Goal: Check status

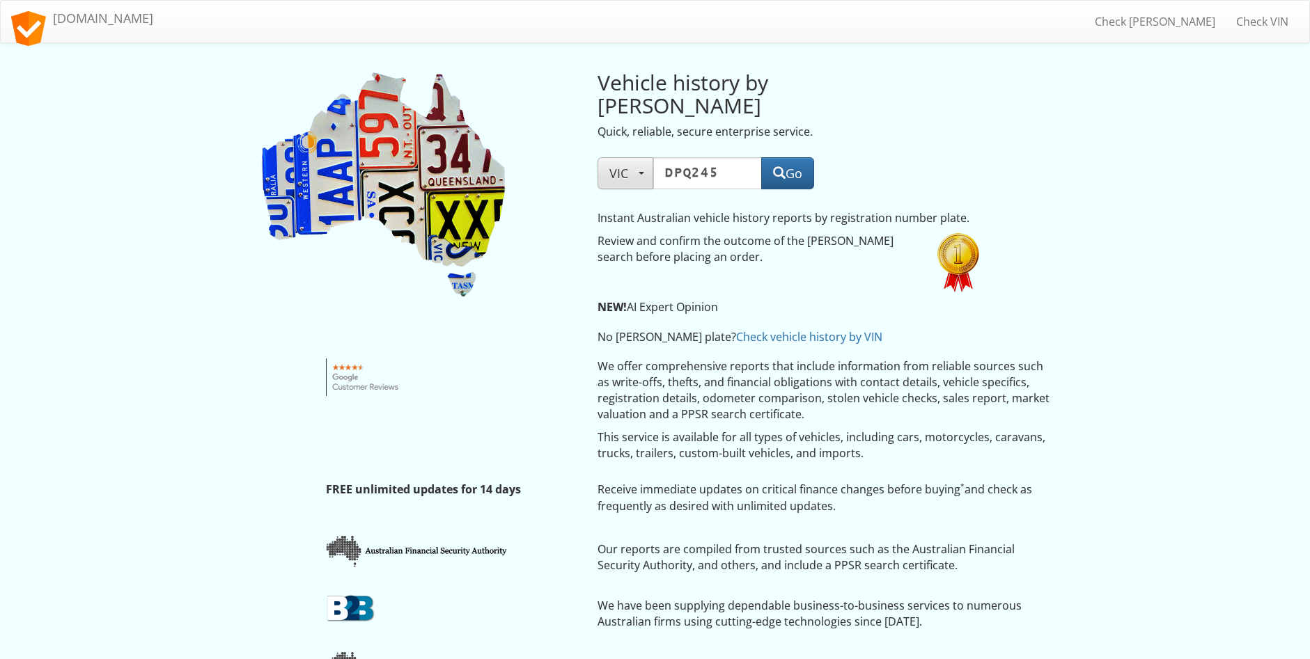
type input "DPQ245"
click at [644, 157] on button "VIC" at bounding box center [625, 173] width 56 height 32
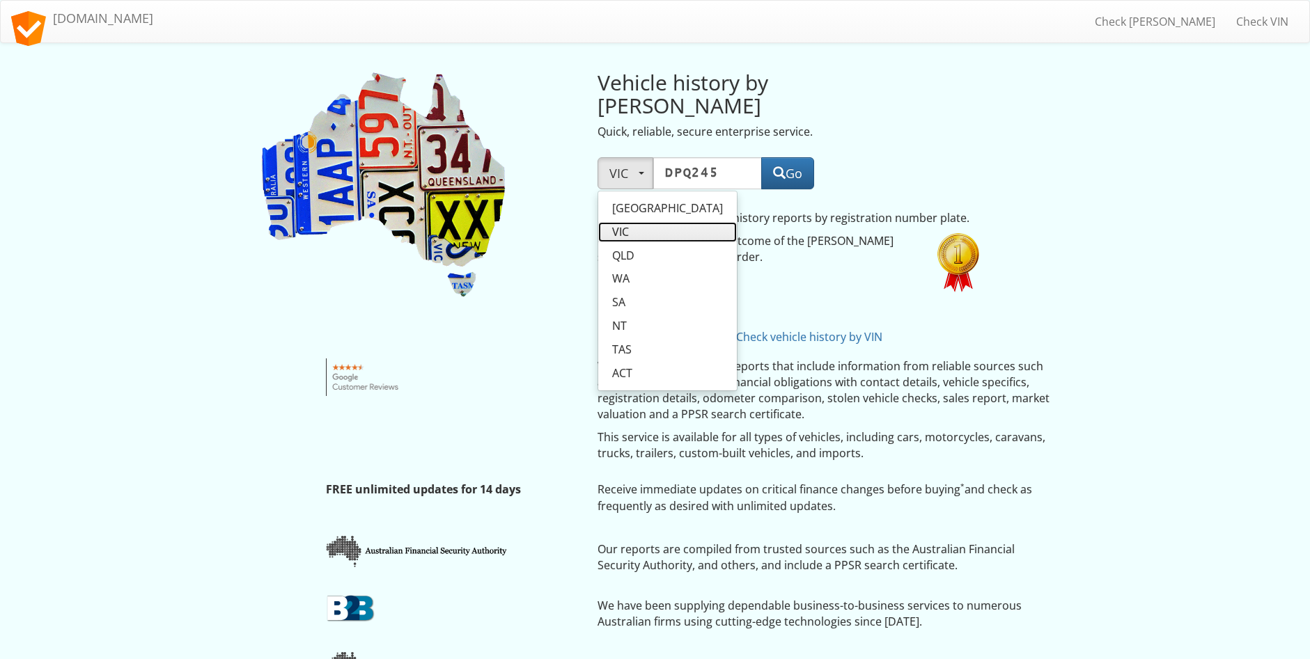
click at [637, 222] on link "VIC" at bounding box center [667, 232] width 139 height 20
select select "VIC"
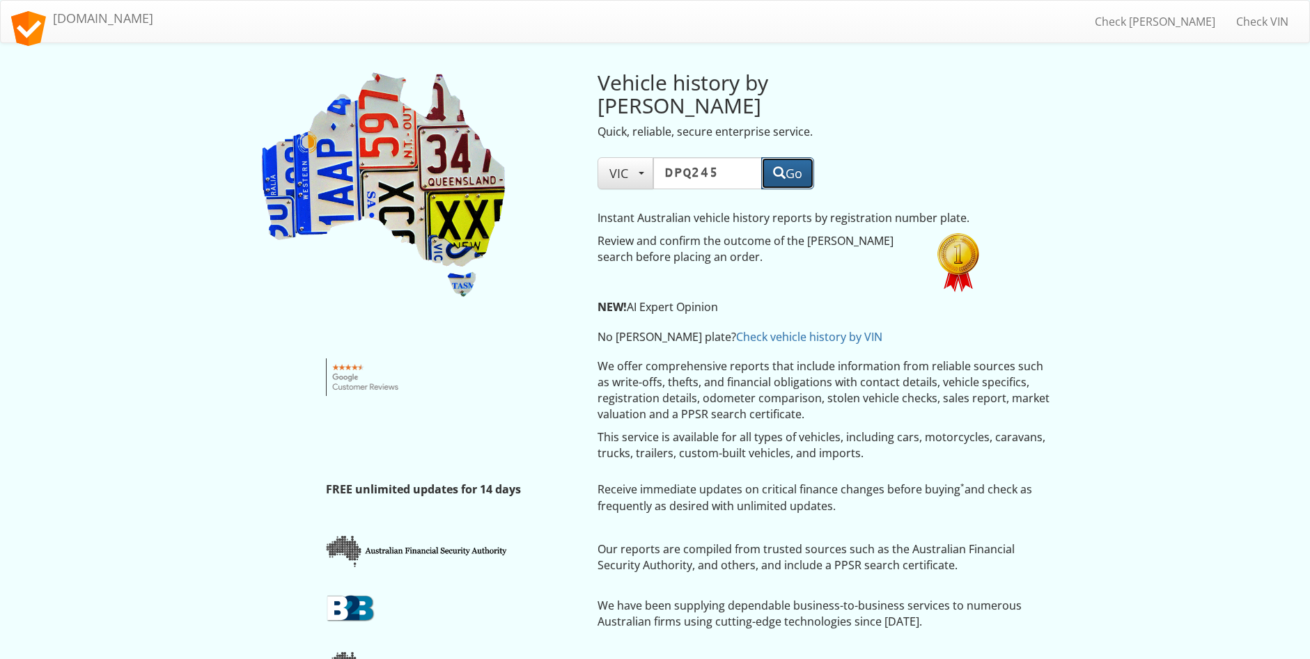
click at [781, 159] on button "Go" at bounding box center [787, 173] width 53 height 32
click at [730, 157] on input "DPQ245" at bounding box center [707, 173] width 109 height 32
type input "D"
paste input "1MM4JX"
type input "1MM4JX"
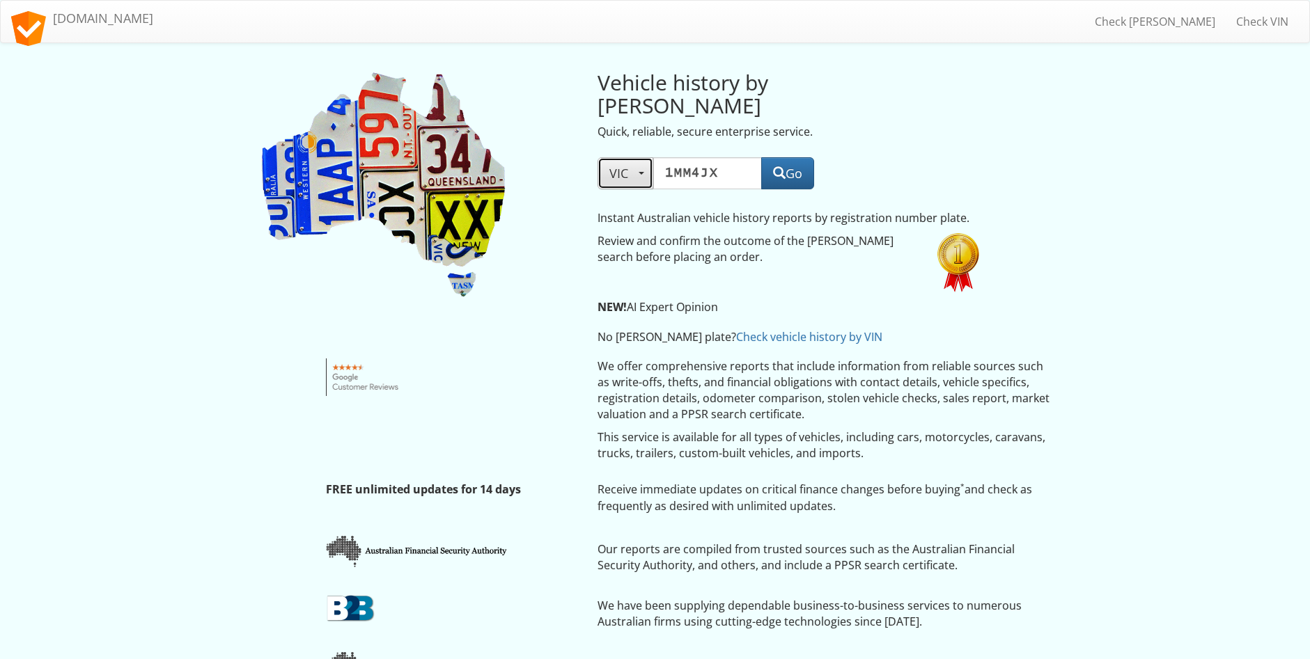
click at [639, 172] on span "button" at bounding box center [642, 173] width 6 height 3
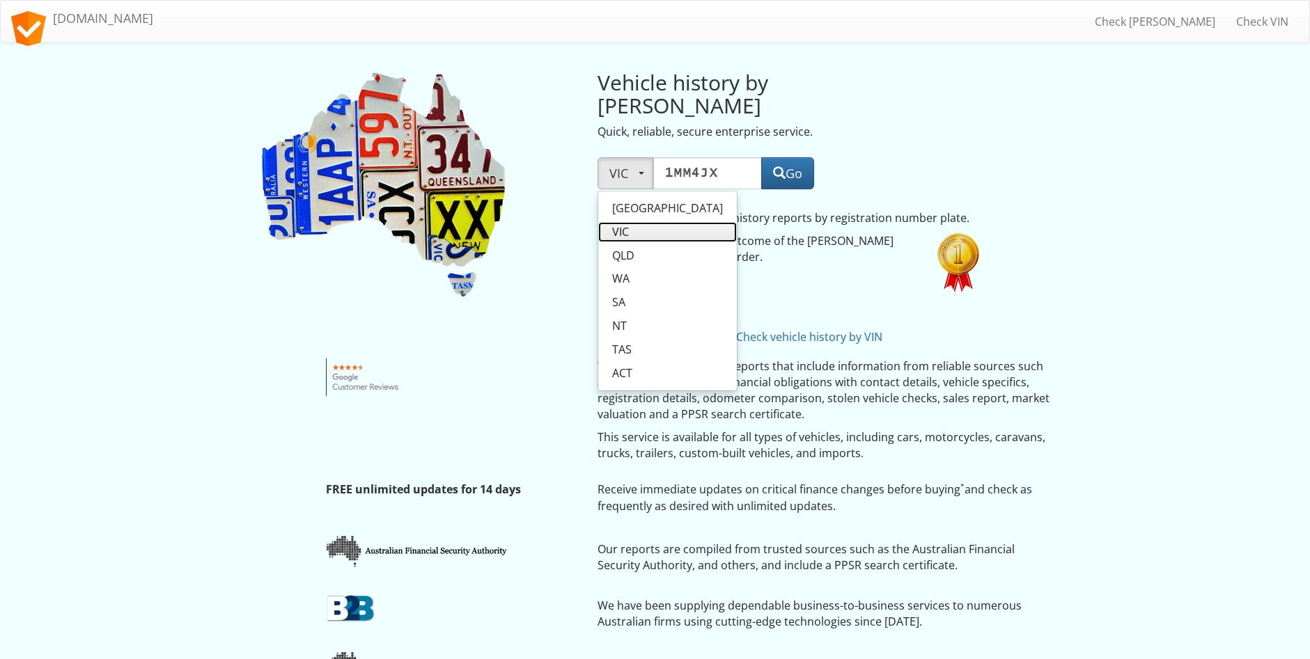
click at [645, 222] on link "VIC" at bounding box center [667, 232] width 139 height 20
select select "VIC"
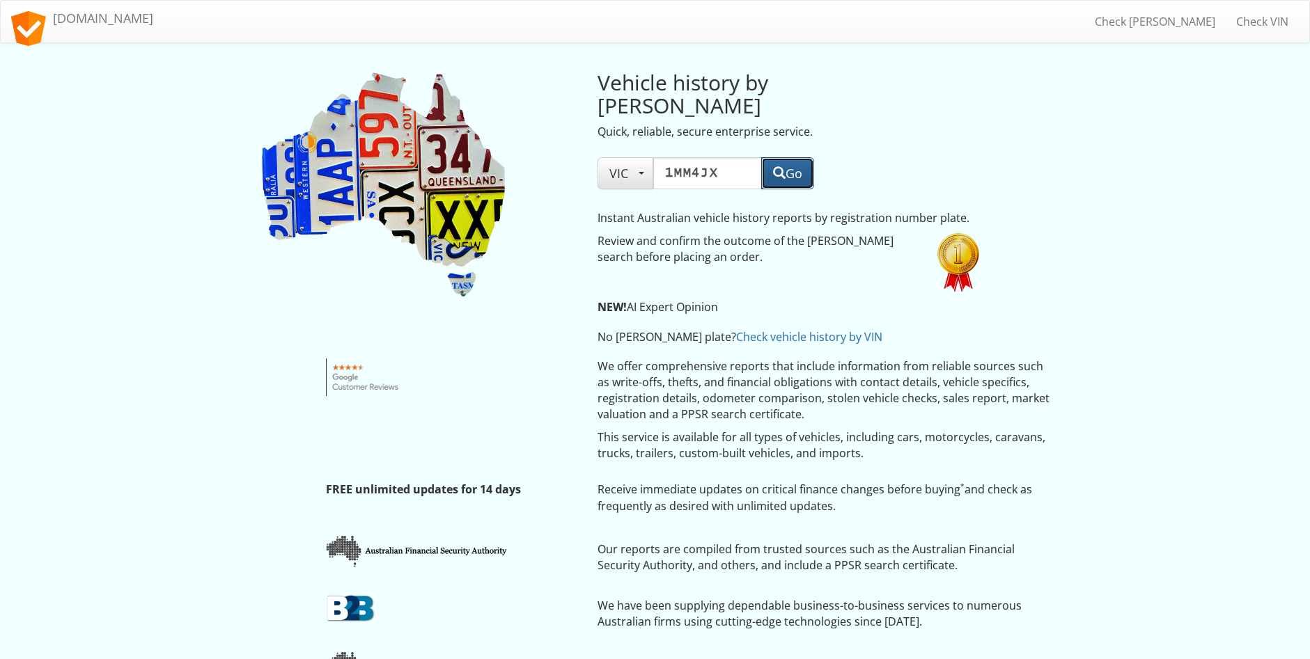
click at [785, 157] on button "Go" at bounding box center [787, 173] width 53 height 32
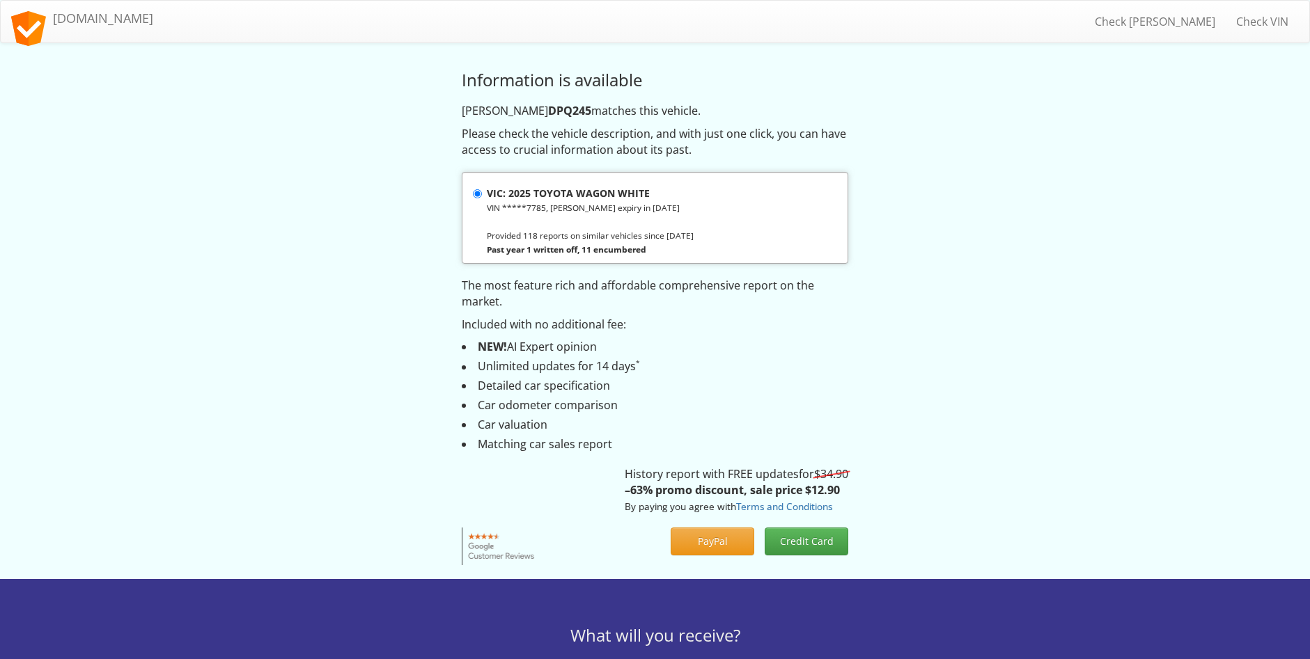
drag, startPoint x: 1168, startPoint y: 203, endPoint x: 1147, endPoint y: 203, distance: 21.6
click at [1168, 203] on body "Toggle navigation CheckRego.com.au Check Rego Check VIN Information is availabl…" at bounding box center [655, 645] width 1310 height 1290
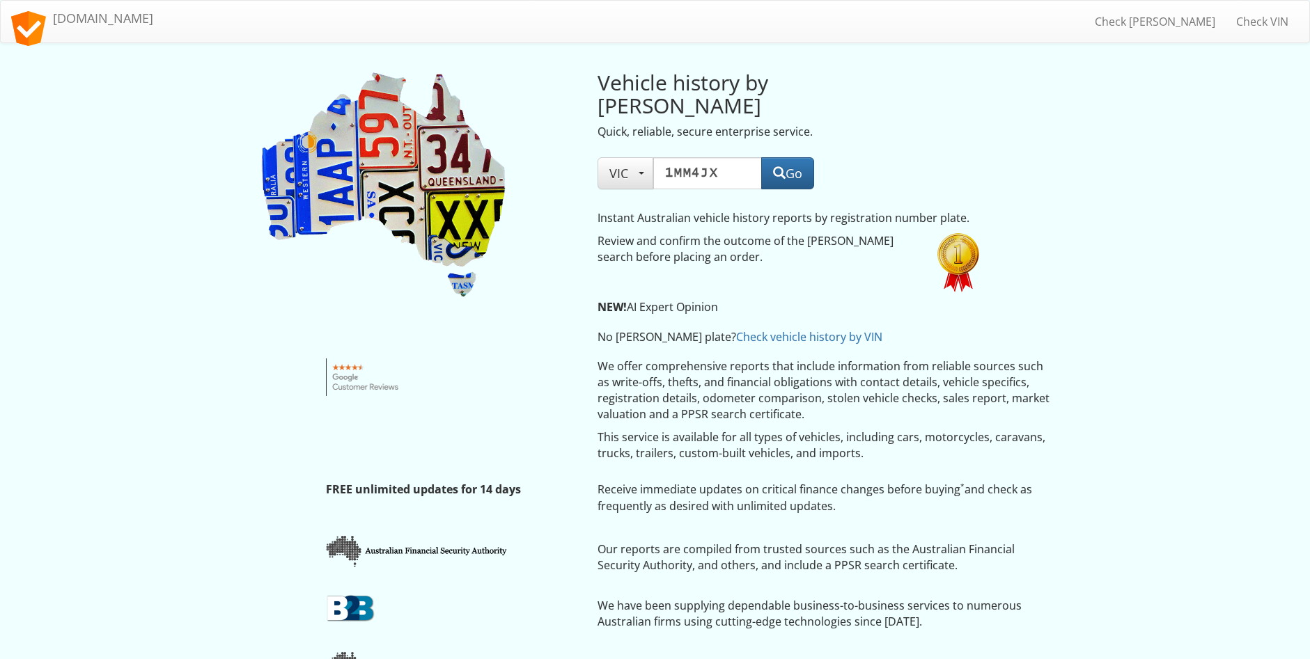
click at [727, 157] on input "1MM4JX" at bounding box center [707, 173] width 109 height 32
type input "1"
type input "1YG6WO"
click at [641, 165] on span "VIC" at bounding box center [625, 173] width 32 height 17
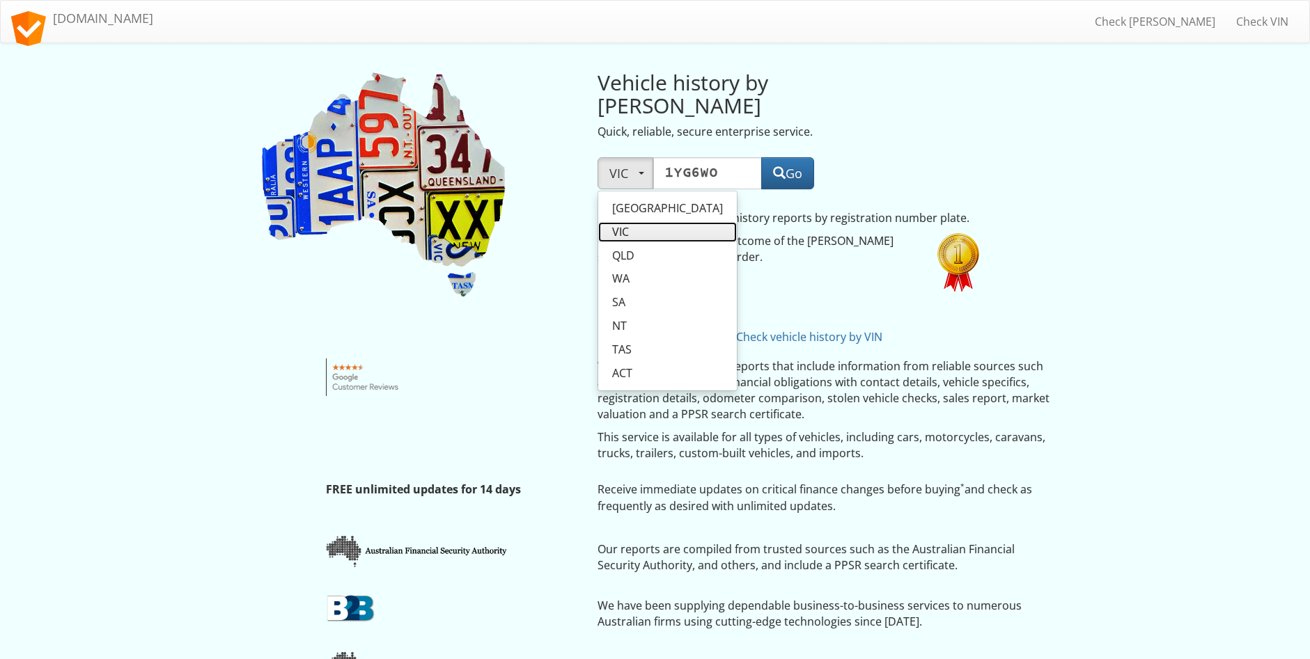
click at [639, 222] on link "VIC" at bounding box center [667, 232] width 139 height 20
select select "VIC"
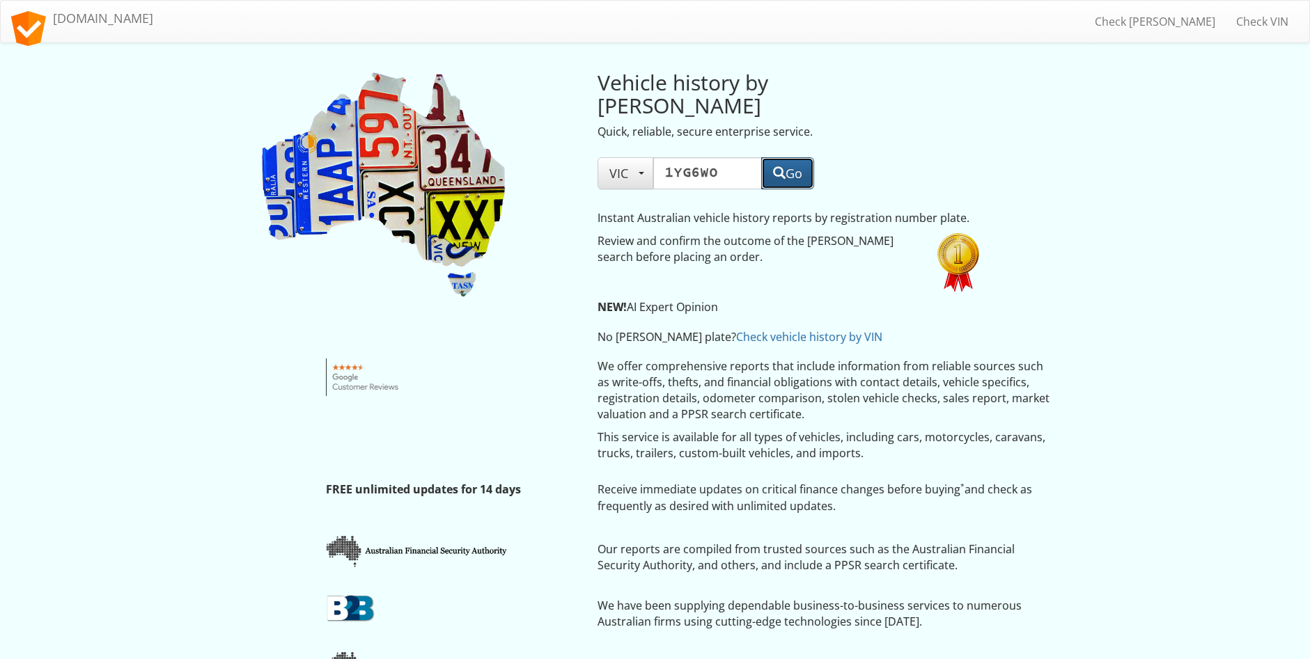
click at [813, 157] on button "Go" at bounding box center [787, 173] width 53 height 32
click at [719, 157] on input "1YG6WO" at bounding box center [707, 173] width 109 height 32
type input "1"
paste input "ZFK829"
type input "ZFK829"
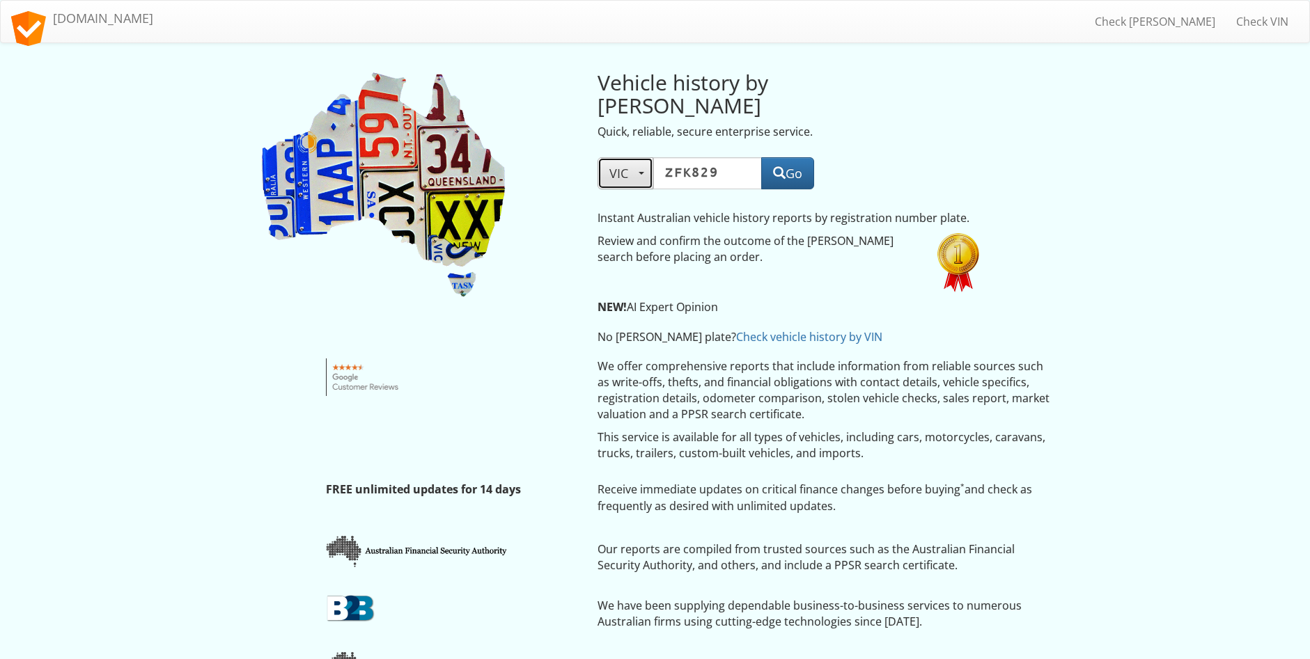
click at [648, 157] on button "VIC" at bounding box center [625, 173] width 56 height 32
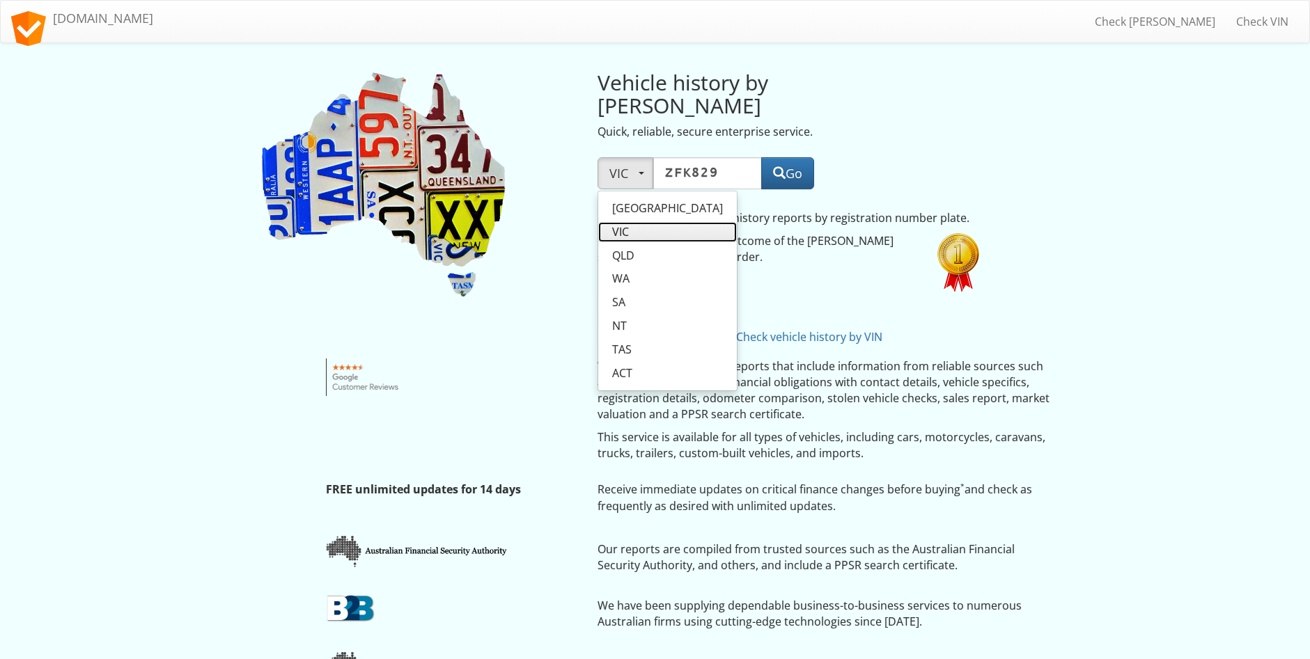
click at [635, 222] on link "VIC" at bounding box center [667, 232] width 139 height 20
select select "VIC"
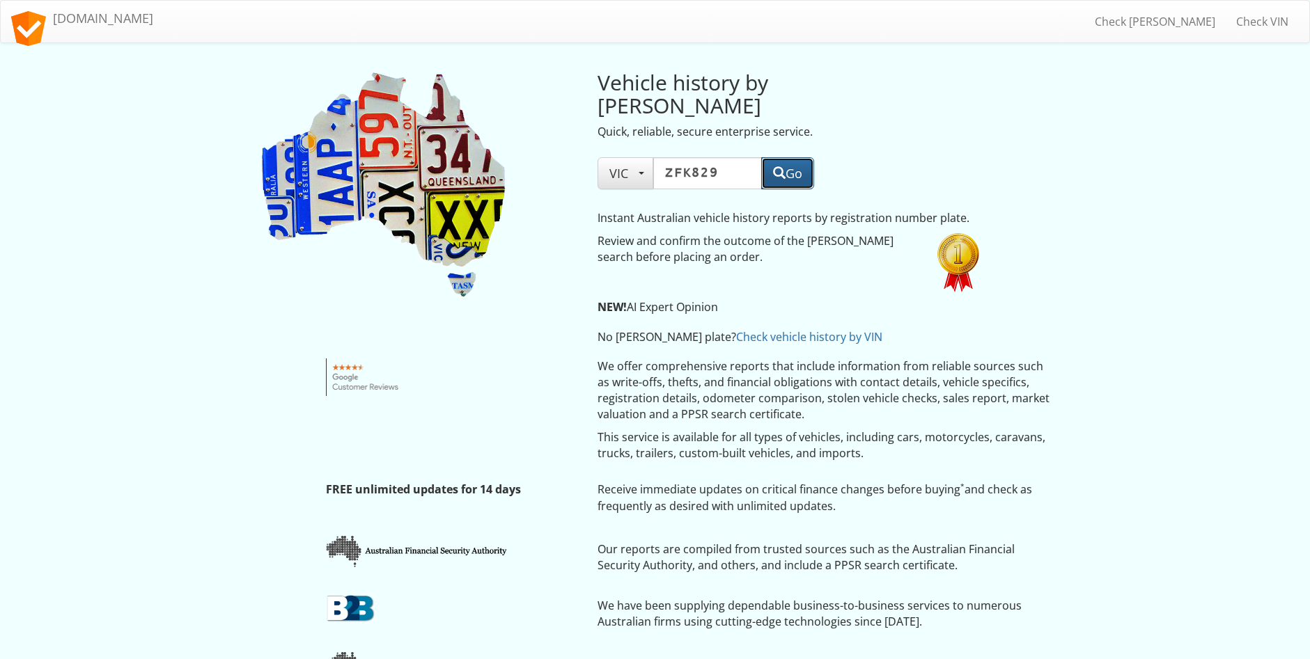
click at [785, 157] on button "Go" at bounding box center [787, 173] width 53 height 32
